Goal: Transaction & Acquisition: Download file/media

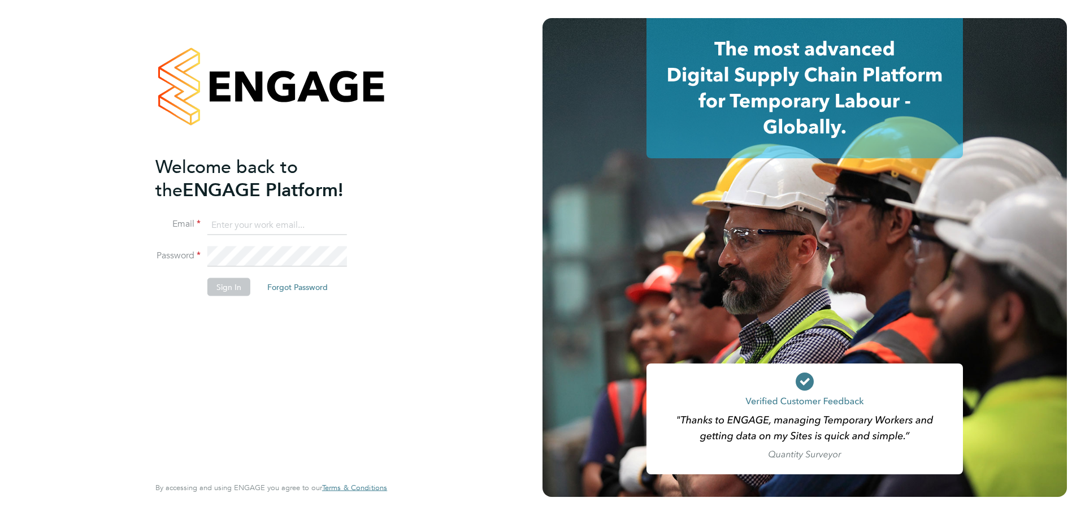
click at [255, 224] on input at bounding box center [277, 225] width 140 height 20
type input "connor.burns@bgis.com"
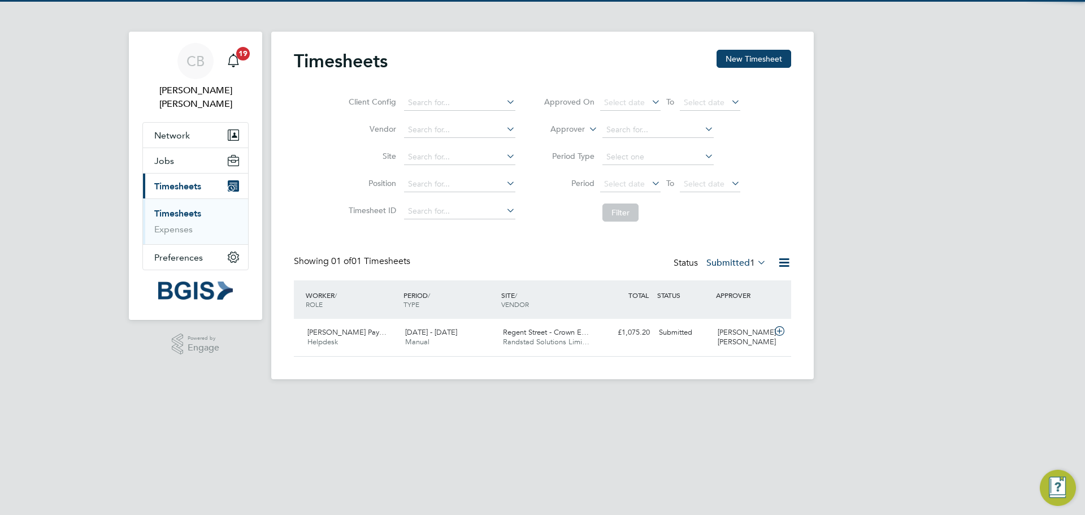
scroll to position [29, 98]
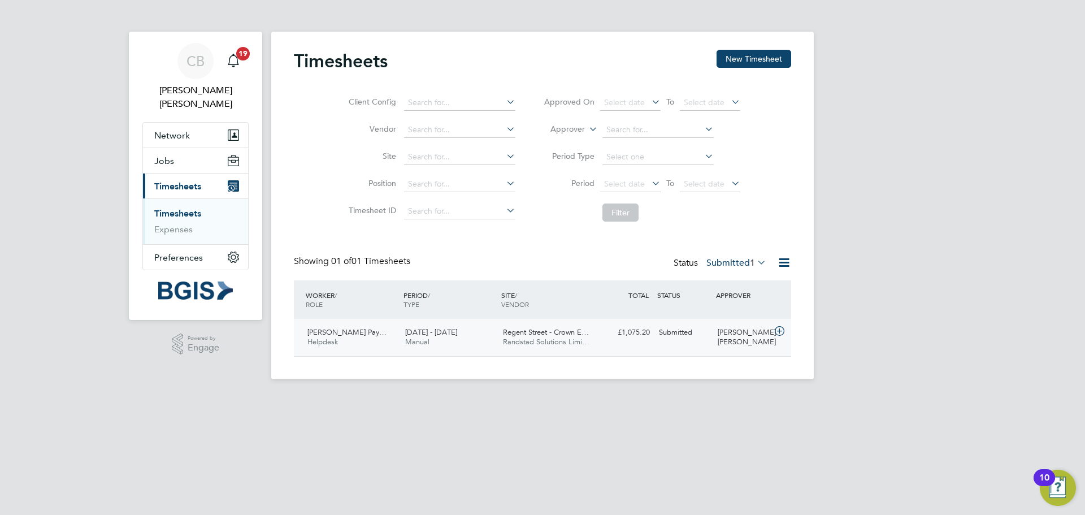
click at [583, 335] on span "Regent Street - Crown E…" at bounding box center [546, 332] width 86 height 10
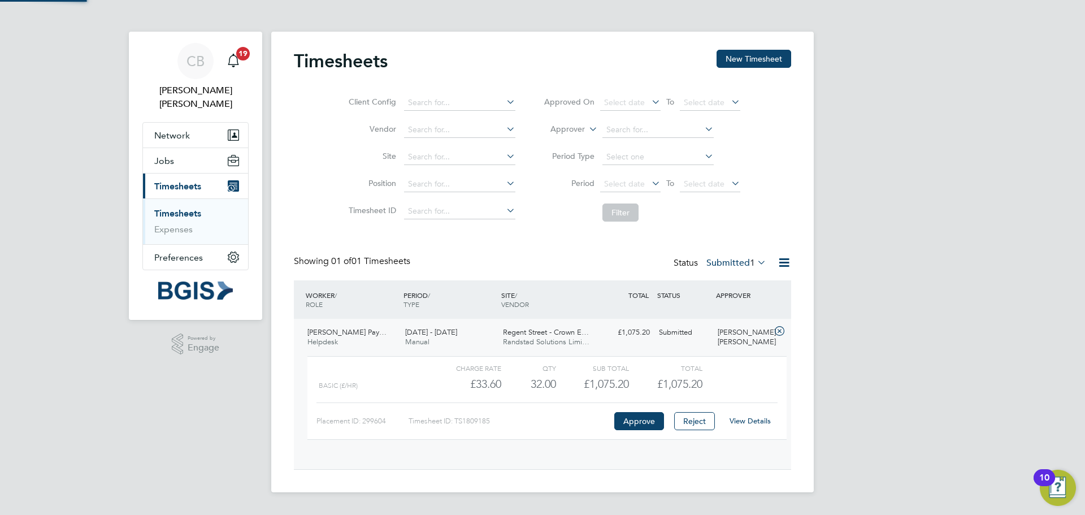
scroll to position [19, 110]
click at [757, 417] on link "View Details" at bounding box center [750, 421] width 41 height 10
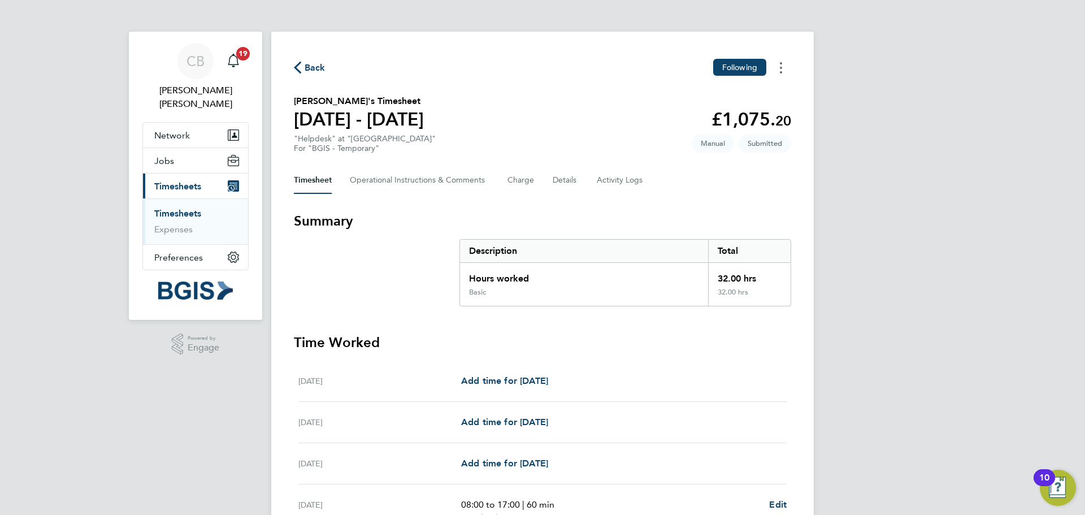
click at [777, 63] on button "Timesheets Menu" at bounding box center [781, 68] width 20 height 18
click at [730, 114] on link "Download timesheet" at bounding box center [724, 115] width 136 height 23
